Goal: Information Seeking & Learning: Learn about a topic

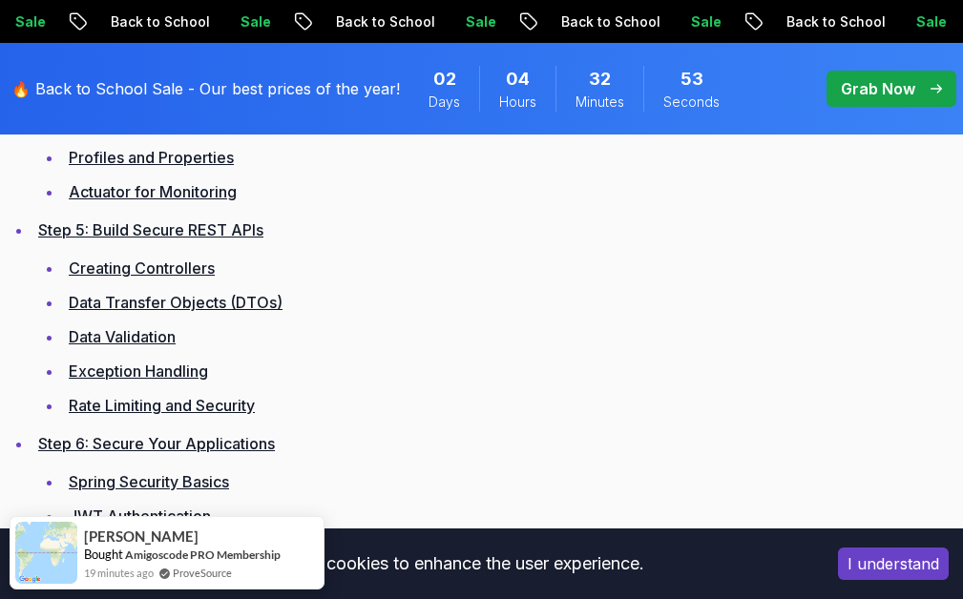
scroll to position [3723, 0]
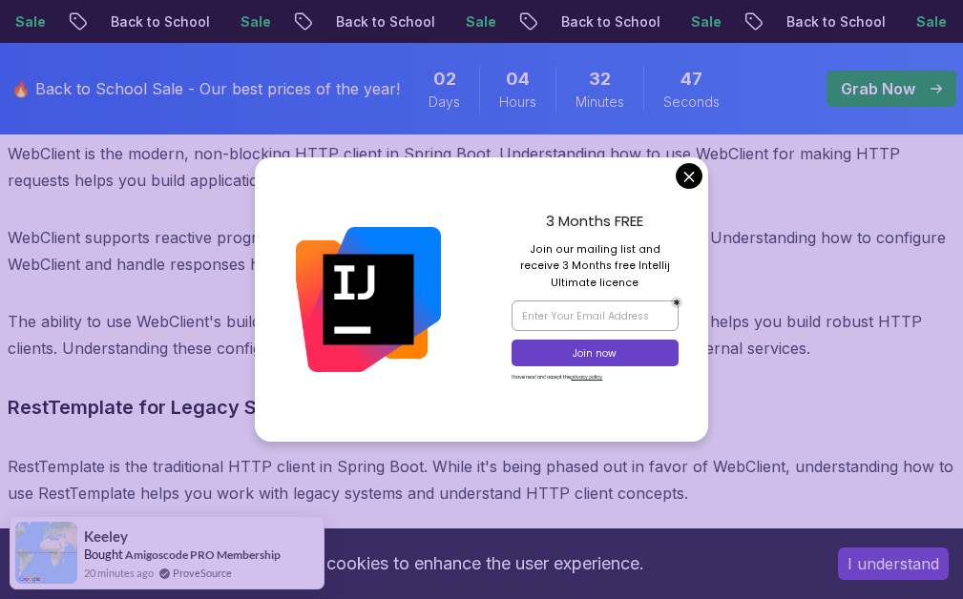
scroll to position [18849, 0]
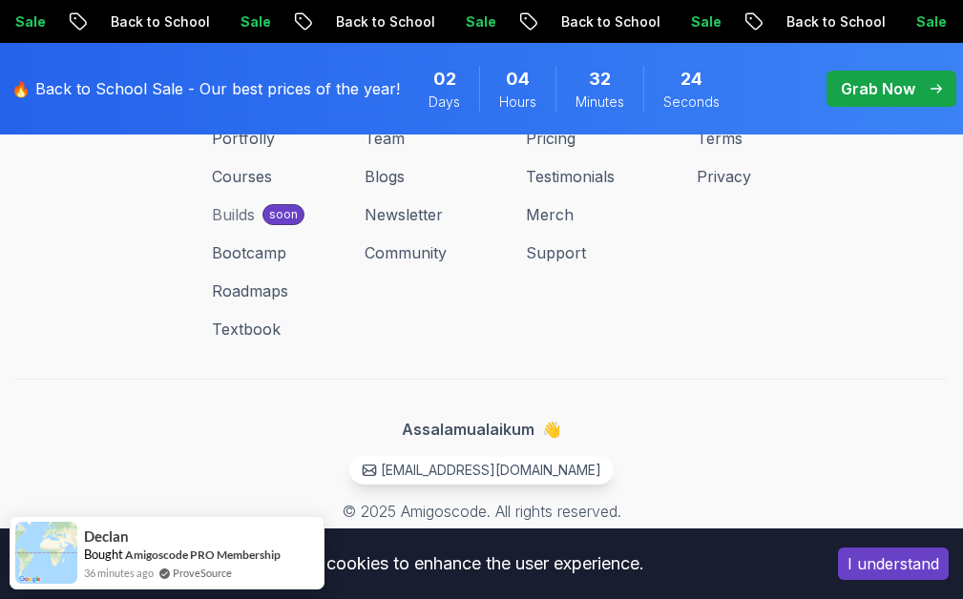
scroll to position [28203, 0]
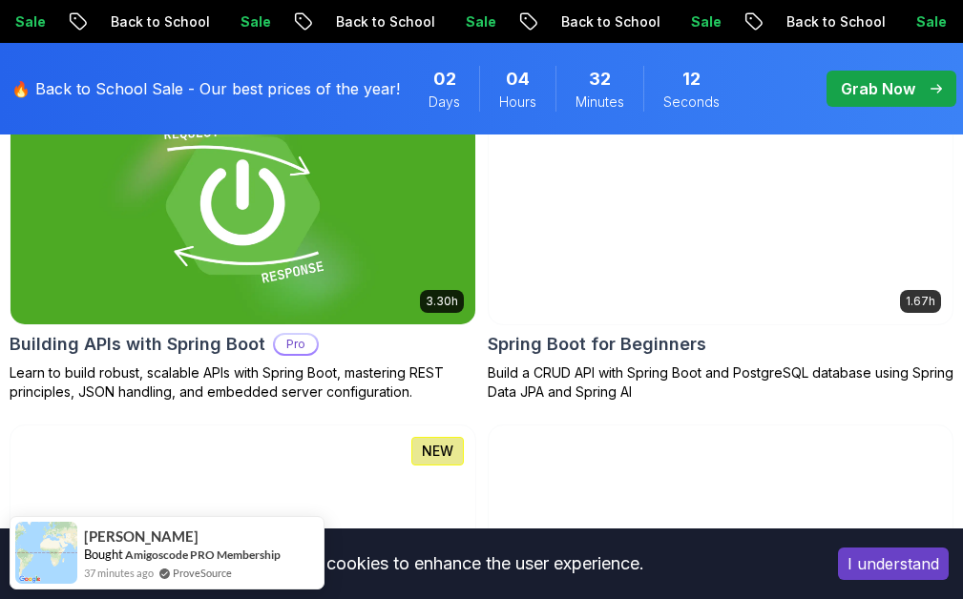
scroll to position [954, 0]
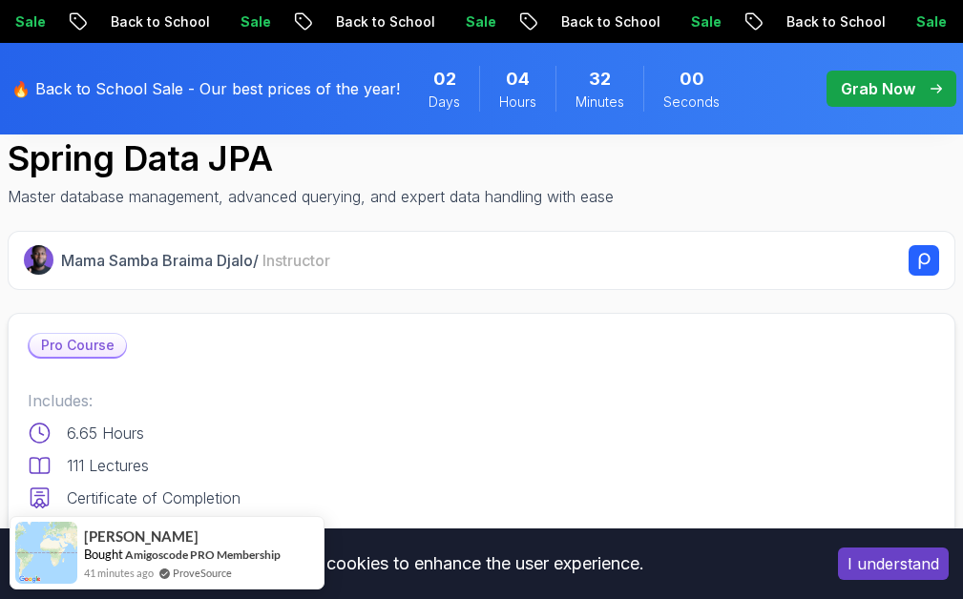
scroll to position [764, 0]
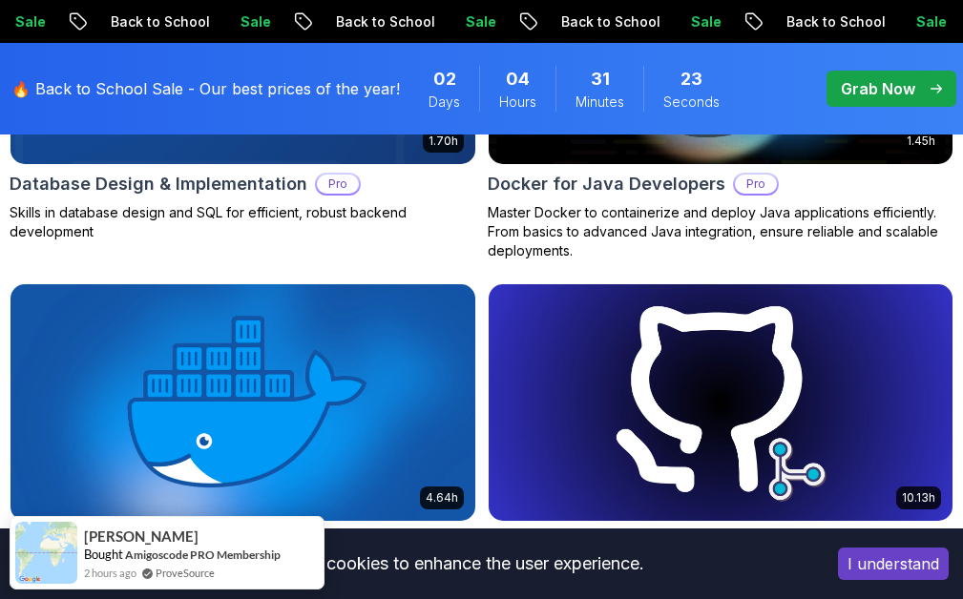
scroll to position [2995, 0]
